Goal: Transaction & Acquisition: Subscribe to service/newsletter

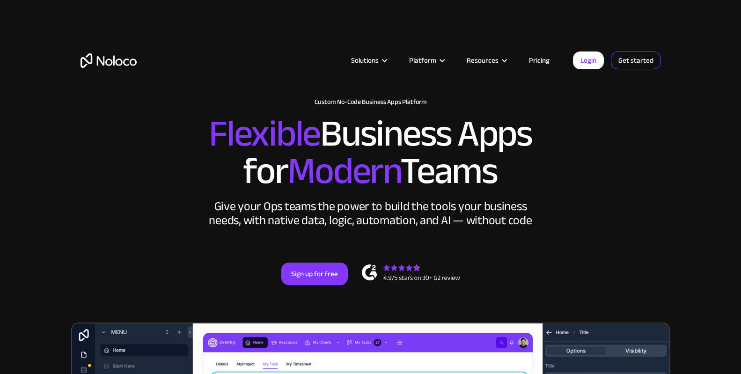
click at [641, 59] on link "Get started" at bounding box center [636, 60] width 50 height 18
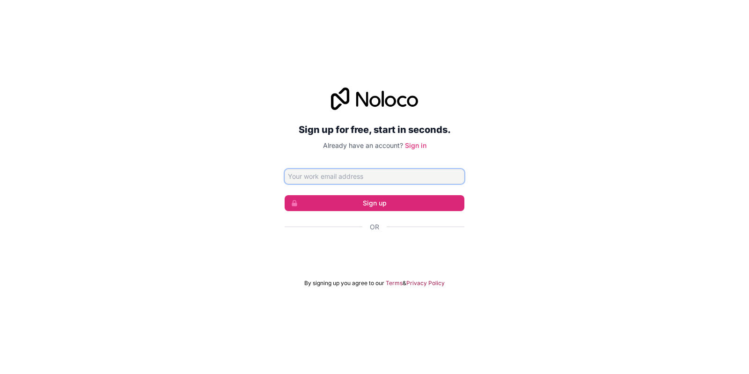
click at [384, 179] on input "Email address" at bounding box center [375, 176] width 180 height 15
type input "[EMAIL_ADDRESS][DOMAIN_NAME]"
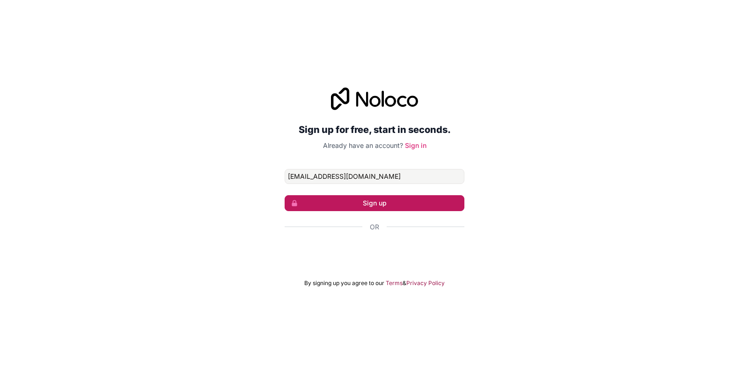
click at [382, 207] on button "Sign up" at bounding box center [375, 203] width 180 height 16
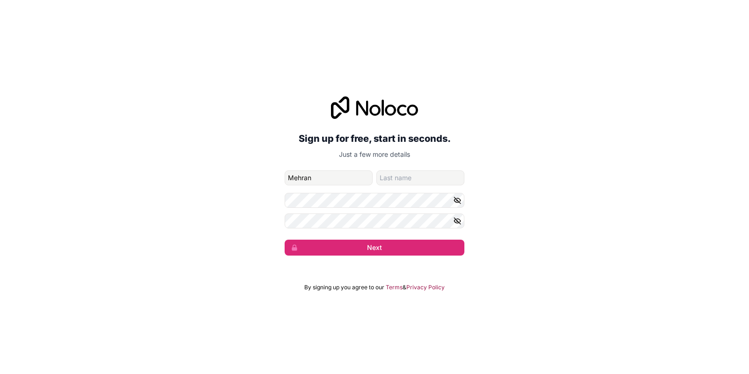
type input "Mehran"
click at [405, 179] on input "family-name" at bounding box center [420, 177] width 88 height 15
type input "Hussain"
click at [288, 263] on div "Sign up for free, start in seconds. Just a few more details [EMAIL_ADDRESS][DOM…" at bounding box center [374, 175] width 749 height 185
click at [352, 255] on button "Next" at bounding box center [375, 248] width 180 height 16
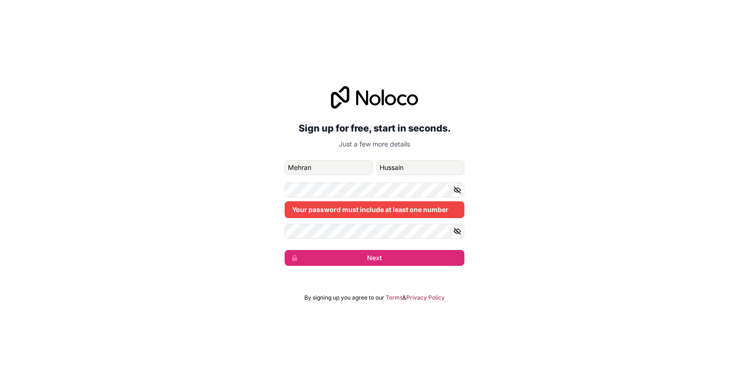
click at [453, 194] on icon "button" at bounding box center [457, 190] width 8 height 8
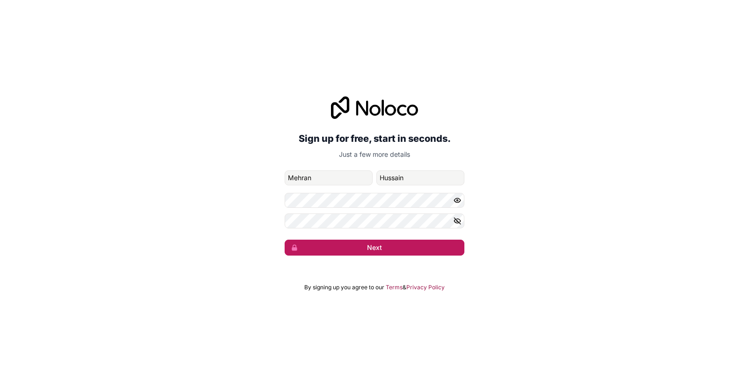
click at [379, 253] on button "Next" at bounding box center [375, 248] width 180 height 16
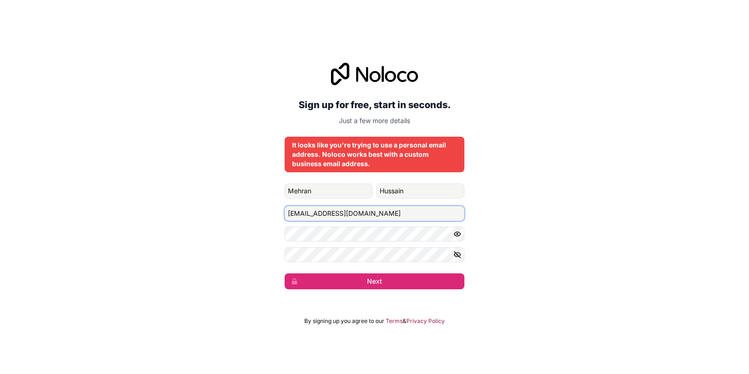
click at [389, 212] on input "[EMAIL_ADDRESS][DOMAIN_NAME]" at bounding box center [375, 213] width 180 height 15
drag, startPoint x: 393, startPoint y: 216, endPoint x: 256, endPoint y: 217, distance: 136.6
click at [256, 217] on div "Sign up for free, start in seconds. Just a few more details It looks like you'r…" at bounding box center [374, 176] width 749 height 253
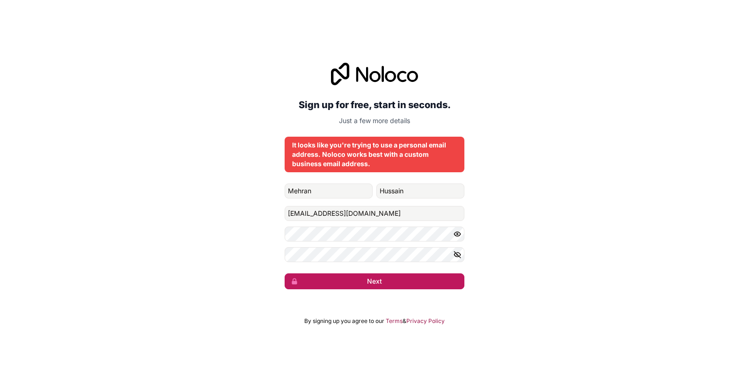
click at [385, 281] on button "Next" at bounding box center [375, 281] width 180 height 16
click at [377, 286] on button "Next" at bounding box center [375, 281] width 180 height 16
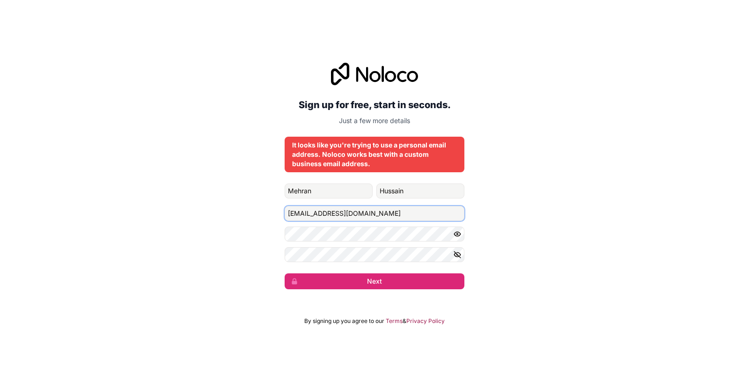
click at [389, 215] on input "[EMAIL_ADDRESS][DOMAIN_NAME]" at bounding box center [375, 213] width 180 height 15
type input "s"
type input "[EMAIL_ADDRESS][DOMAIN_NAME]"
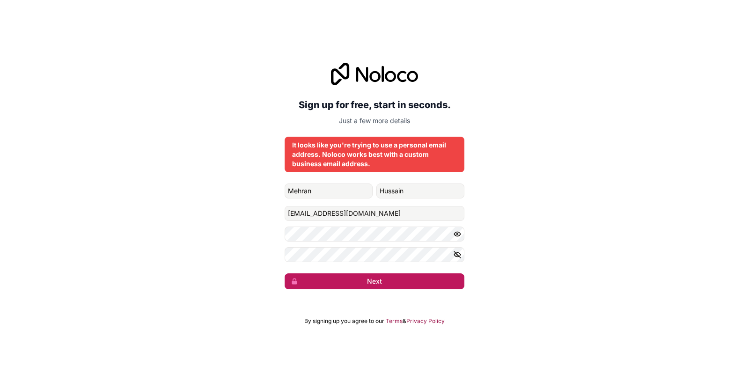
click at [387, 275] on button "Next" at bounding box center [375, 281] width 180 height 16
click at [378, 284] on button "Next" at bounding box center [375, 281] width 180 height 16
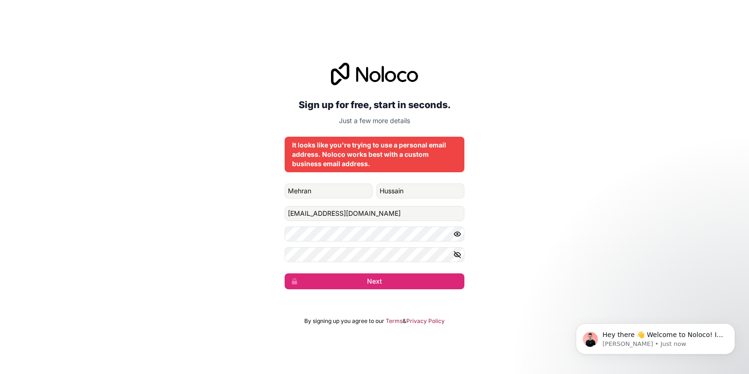
click at [452, 145] on div "It looks like you're trying to use a personal email address. Noloco works best …" at bounding box center [374, 154] width 165 height 28
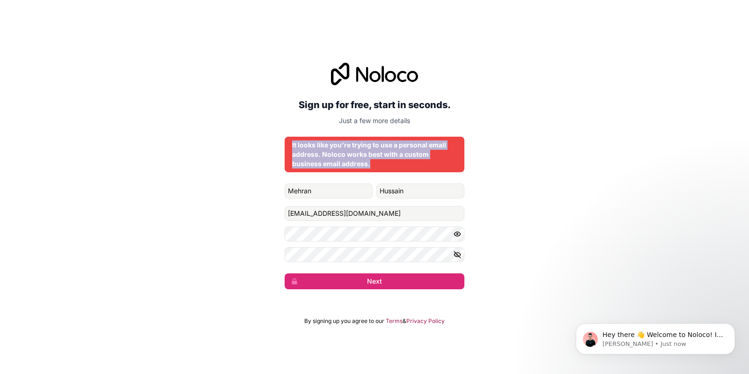
click at [452, 145] on div "It looks like you're trying to use a personal email address. Noloco works best …" at bounding box center [374, 154] width 165 height 28
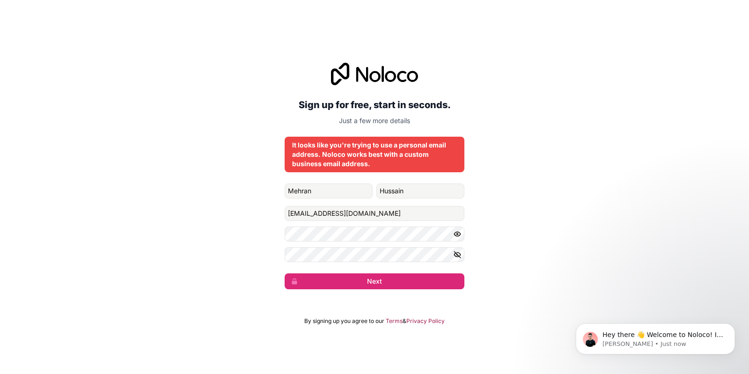
click at [497, 181] on div "Sign up for free, start in seconds. Just a few more details It looks like you'r…" at bounding box center [374, 176] width 749 height 253
